Goal: Transaction & Acquisition: Book appointment/travel/reservation

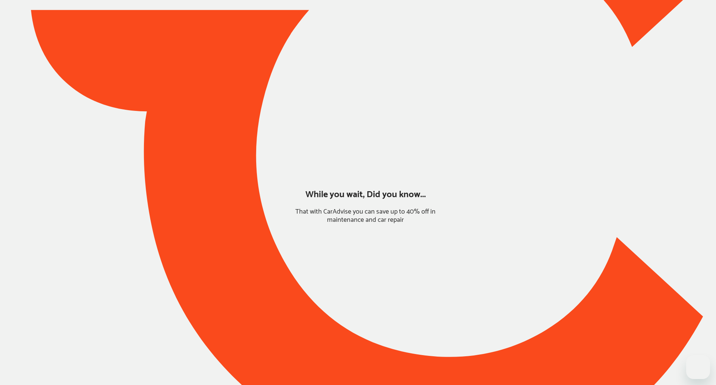
type input "*****"
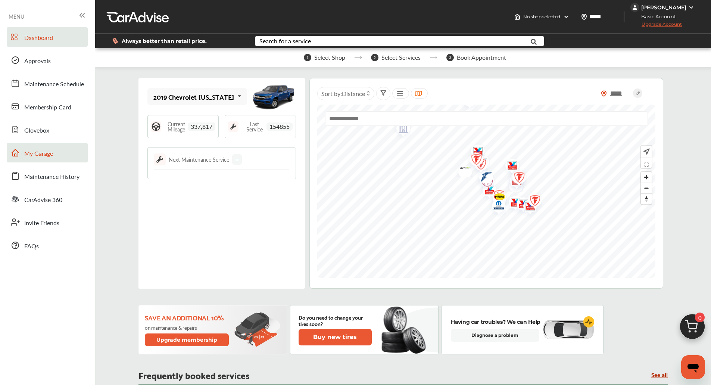
click at [31, 151] on span "My Garage" at bounding box center [38, 154] width 29 height 10
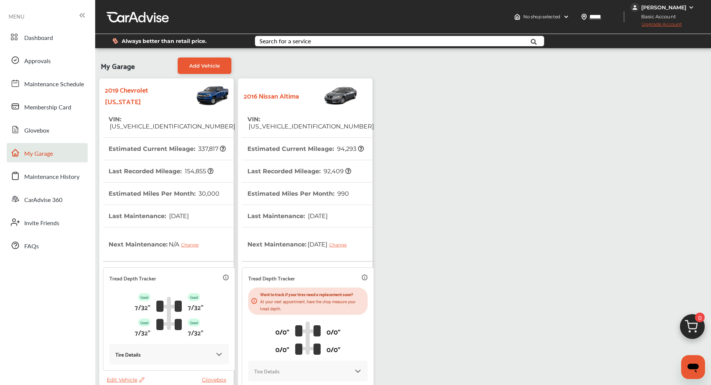
click at [300, 160] on th "Last Recorded Mileage : 92,409" at bounding box center [299, 171] width 104 height 22
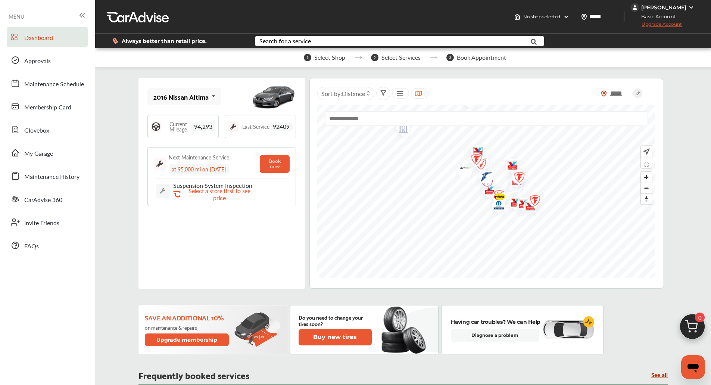
click at [681, 322] on img at bounding box center [692, 328] width 36 height 36
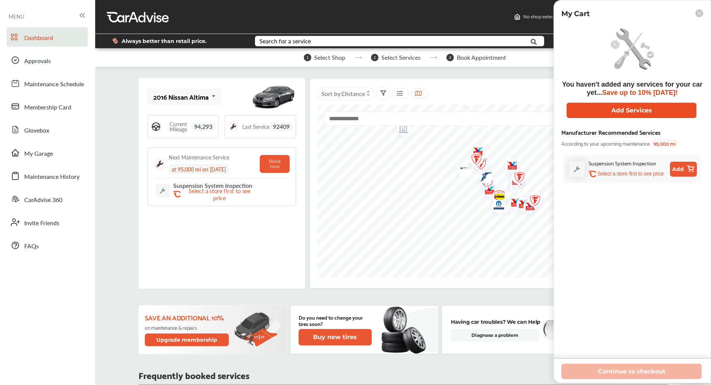
click at [597, 117] on button "Add Services" at bounding box center [631, 110] width 130 height 15
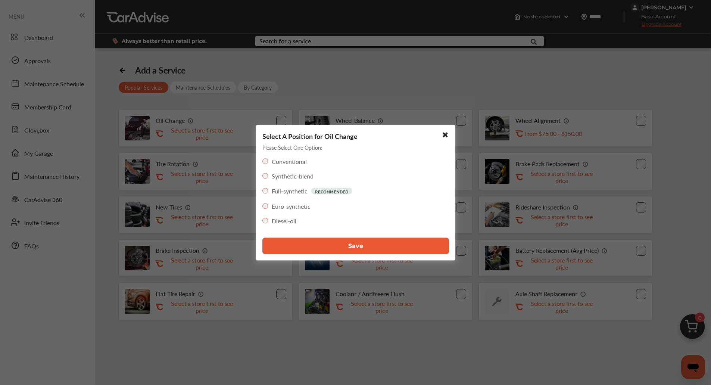
click at [319, 251] on button "Save" at bounding box center [355, 245] width 186 height 16
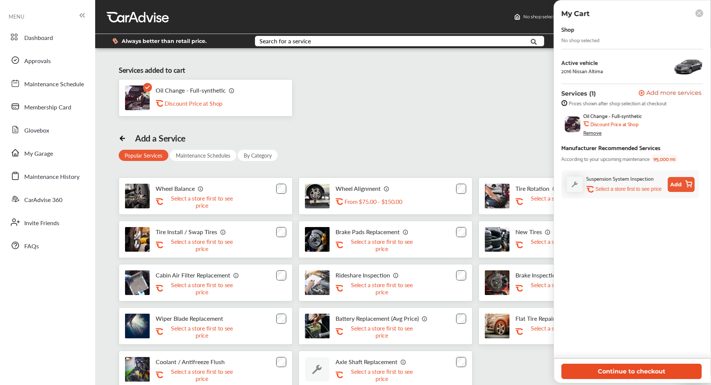
click at [603, 369] on button "Continue to checkout" at bounding box center [631, 370] width 140 height 15
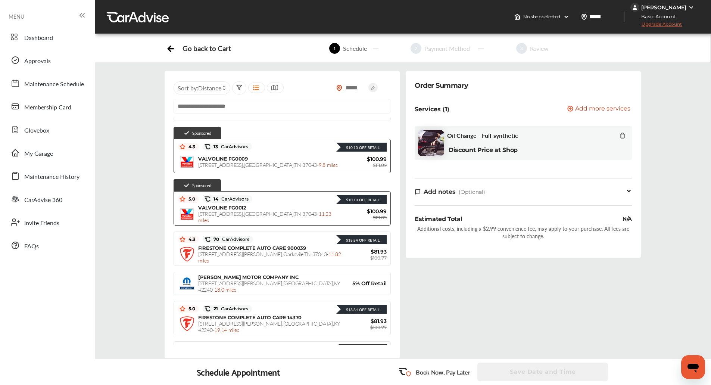
scroll to position [733, 0]
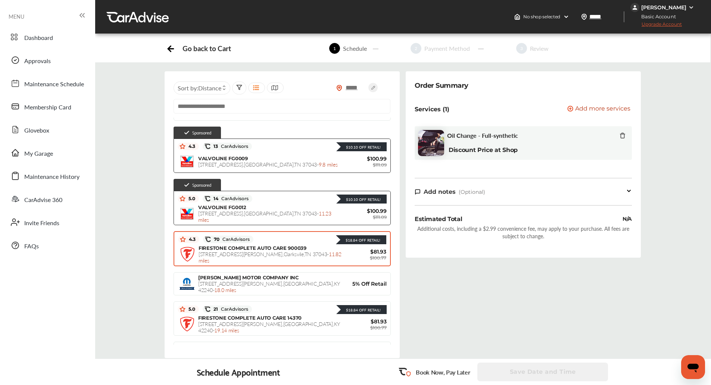
click at [302, 237] on div "$18.84 Off Retail!" at bounding box center [319, 239] width 133 height 10
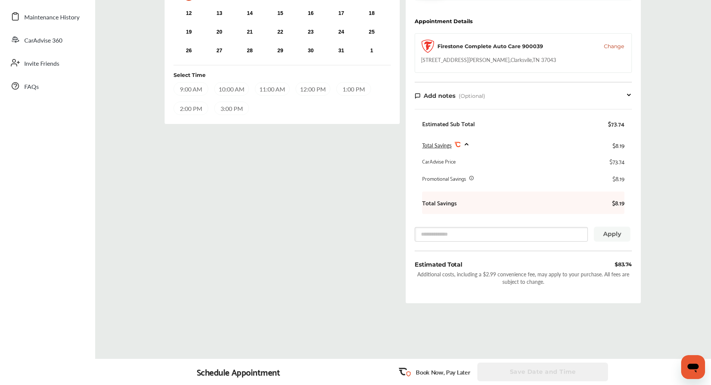
scroll to position [41, 0]
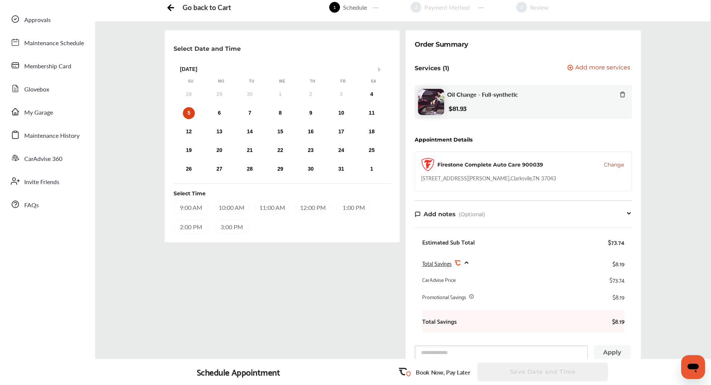
click at [197, 208] on div "9:00 AM" at bounding box center [190, 206] width 35 height 13
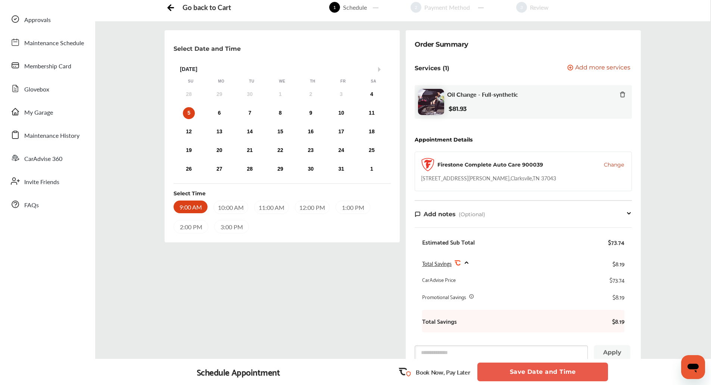
click at [504, 373] on button "Save Date and Time" at bounding box center [542, 371] width 131 height 19
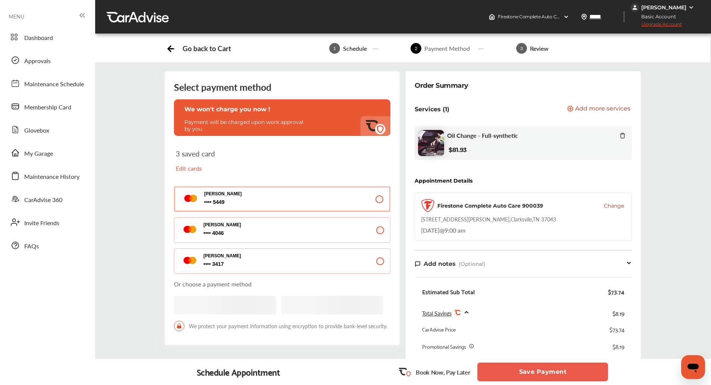
click at [504, 373] on button "Save Payment" at bounding box center [542, 371] width 131 height 19
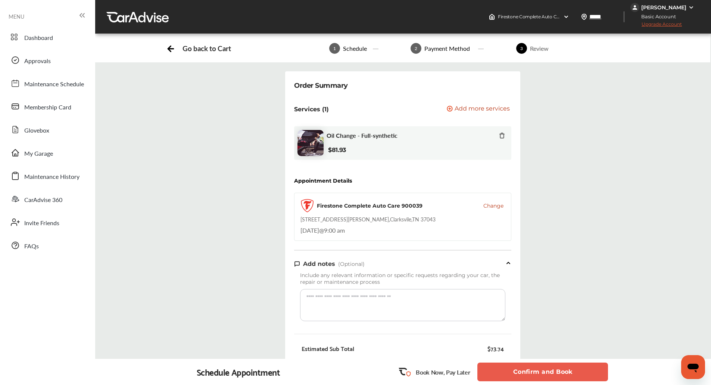
click at [504, 373] on button "Confirm and Book" at bounding box center [542, 371] width 131 height 19
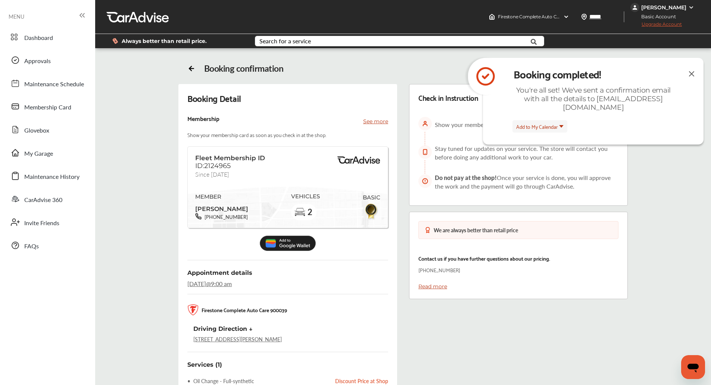
click at [691, 70] on img at bounding box center [691, 73] width 9 height 9
